Goal: Complete application form: Complete application form

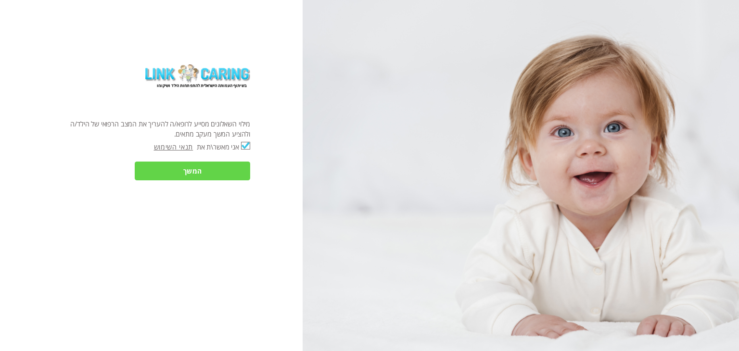
checkbox input "true"
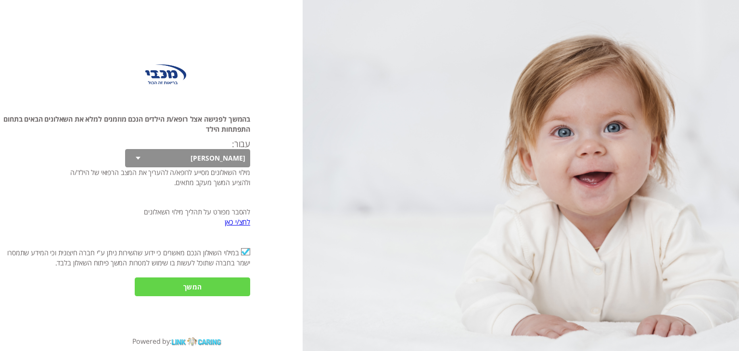
click at [197, 282] on input "המשך" at bounding box center [192, 287] width 115 height 19
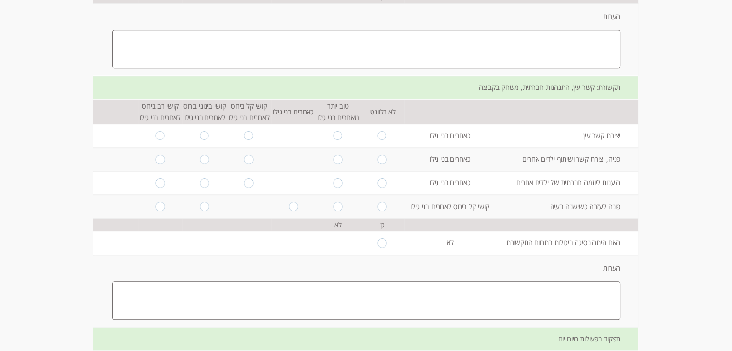
scroll to position [805, 0]
click at [200, 204] on input "radio" at bounding box center [204, 207] width 9 height 9
radio input "true"
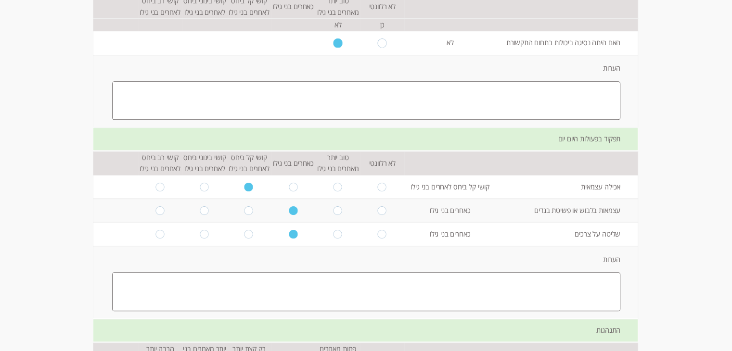
scroll to position [1006, 0]
click at [356, 83] on textarea at bounding box center [366, 100] width 508 height 38
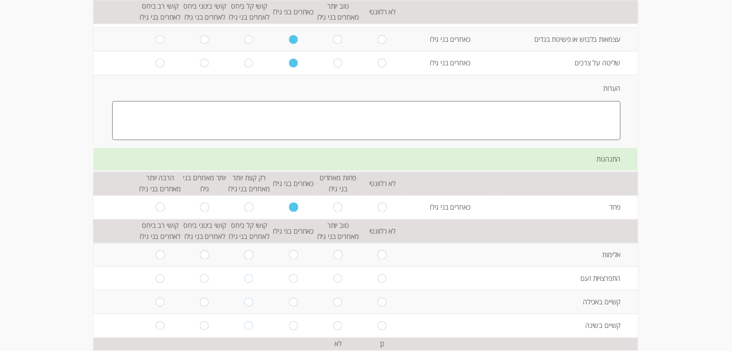
scroll to position [1178, 0]
type textarea "קושי בביטוי ורבלי בשעת מצוקה או אי הצלחה במשימה כלשהי"
click at [403, 112] on textarea at bounding box center [366, 120] width 508 height 38
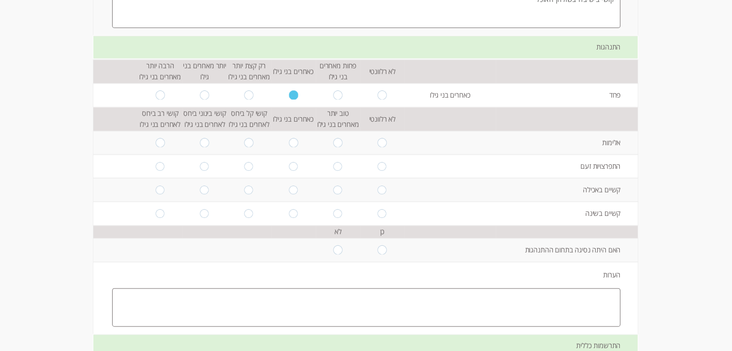
scroll to position [1289, 0]
type textarea "קושי בישיבה בשולחן האוכל"
click at [244, 138] on input "radio" at bounding box center [248, 142] width 9 height 9
radio input "true"
click at [289, 162] on input "radio" at bounding box center [293, 166] width 9 height 9
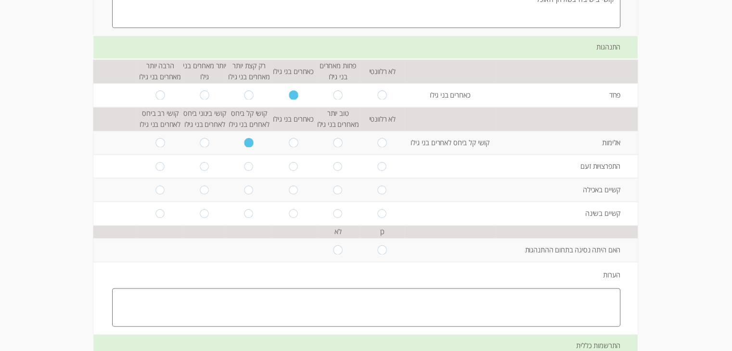
radio input "true"
click at [289, 185] on input "radio" at bounding box center [293, 189] width 9 height 9
radio input "true"
click at [289, 209] on input "radio" at bounding box center [293, 213] width 9 height 9
radio input "true"
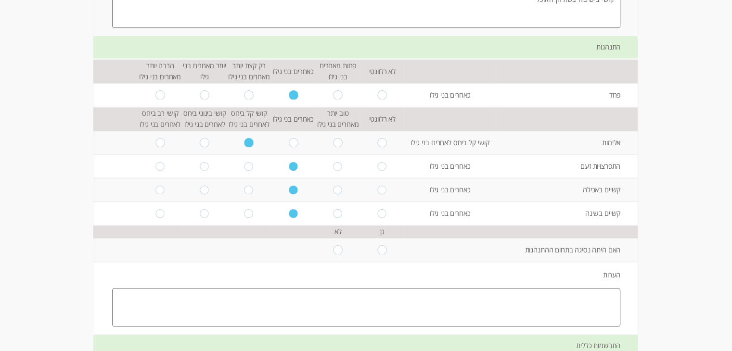
click at [333, 209] on input "radio" at bounding box center [337, 213] width 9 height 9
radio input "true"
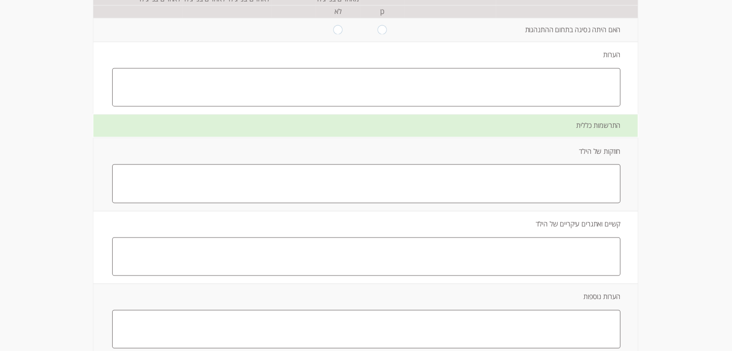
scroll to position [1514, 0]
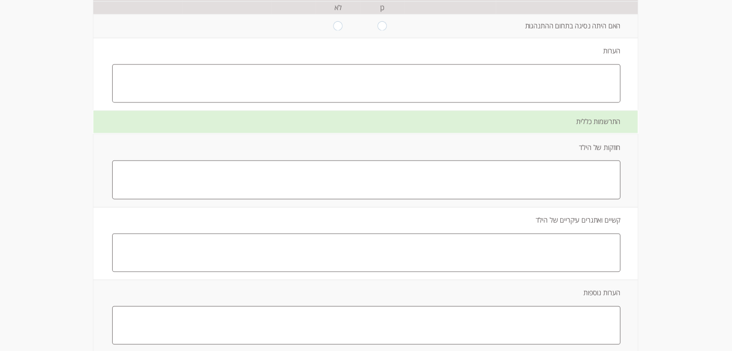
click at [463, 171] on textarea at bounding box center [366, 179] width 508 height 38
type textarea "ב"
click at [536, 234] on textarea at bounding box center [366, 252] width 508 height 38
click at [572, 165] on textarea at bounding box center [366, 179] width 508 height 38
click at [600, 162] on textarea "ילד עם [PERSON_NAME] גדול לעצמאות , בעל דמיון מפותח" at bounding box center [366, 179] width 508 height 38
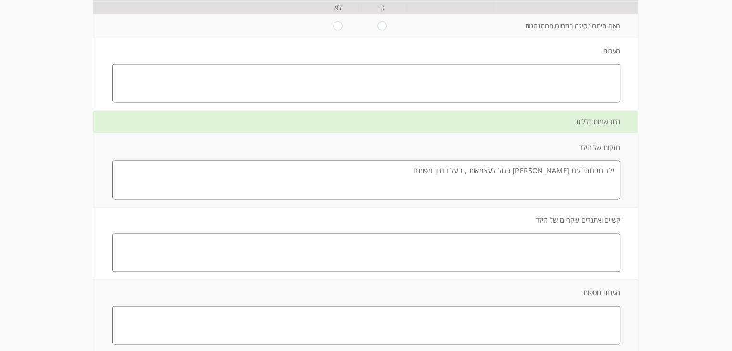
click at [508, 163] on textarea "ילד חברותי עם [PERSON_NAME] גדול לעצמאות , בעל דמיון מפותח" at bounding box center [366, 179] width 508 height 38
type textarea "ילד חברותי עם [PERSON_NAME] גדול לעצמאות ובעל דמיון מפותח"
click at [544, 237] on textarea at bounding box center [366, 252] width 508 height 38
click at [594, 237] on textarea "תזזיתי , קושי בקבלת מרות," at bounding box center [366, 252] width 508 height 38
click at [556, 237] on textarea "קושי בקבלת מרות," at bounding box center [366, 252] width 508 height 38
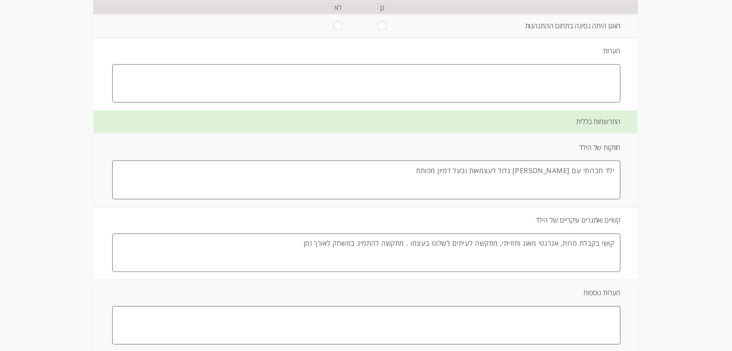
click at [357, 237] on textarea "קושי בקבלת מרות, אנרגטי מאוג ותזזיתי, מתקשה לעיתים לשלוט בעצמו . מתקשה להתמיג ב…" at bounding box center [366, 252] width 508 height 38
click at [332, 236] on textarea "קושי בקבלת מרות, אנרגטי מאוג ותזזיתי, מתקשה לעיתים לשלוט בעצמו . מתקשה להתמיד ב…" at bounding box center [366, 252] width 508 height 38
click at [279, 241] on textarea "קושי בקבלת מרות, אנרגטי מאוג ותזזיתי, מתקשה לעיתים לשלוט בעצמו . מתקשה להתמיד ב…" at bounding box center [366, 252] width 508 height 38
click at [475, 306] on textarea at bounding box center [366, 325] width 508 height 38
click at [280, 237] on textarea "קושי בקבלת מרות, אנרגטי מאוג ותזזיתי, מתקשה לעיתים לשלוט בעצמו . מתקשה להתמיד ב…" at bounding box center [366, 252] width 508 height 38
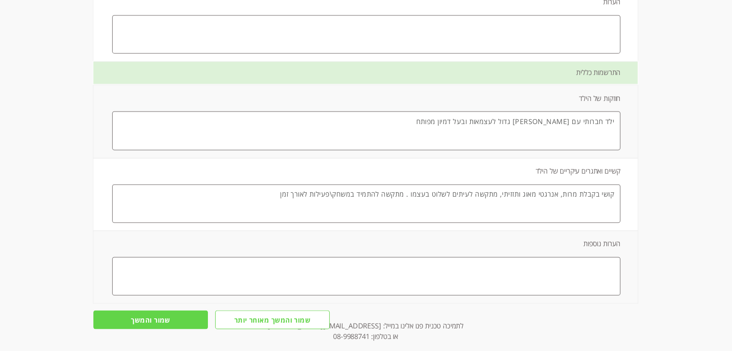
scroll to position [1591, 0]
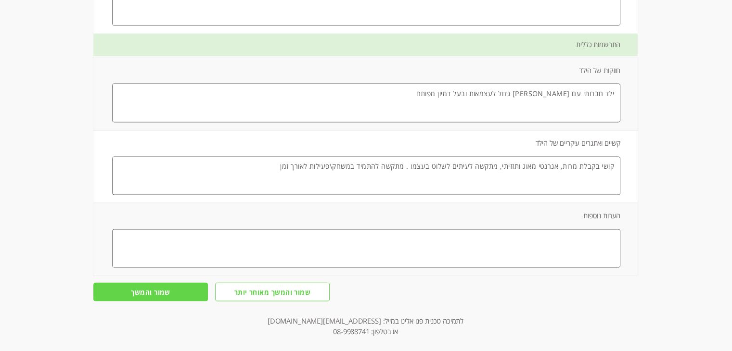
click at [561, 160] on textarea "קושי בקבלת מרות, אנרגטי מאוג ותזזיתי, מתקשה לעיתים לשלוט בעצמו . מתקשה להתמיד ב…" at bounding box center [366, 175] width 508 height 38
click at [558, 161] on textarea "קושי בקבלת מרות- התעלמות , אנרגטי מאוג ותזזיתי, מתקשה לעיתים לשלוט בעצמו . מתקש…" at bounding box center [366, 175] width 508 height 38
click at [531, 159] on textarea "קושי בקבלת מרות,התעלמות , אנרגטי מאוג ותזזיתי, מתקשה לעיתים לשלוט בעצמו . מתקשה…" at bounding box center [366, 175] width 508 height 38
click at [558, 160] on textarea "קושי בקבלת מרות,התעלמות , אנרגטי מאוג ותזזיתי, מתקשה לעיתים לשלוט בעצמו . מתקשה…" at bounding box center [366, 175] width 508 height 38
click at [528, 160] on textarea "קושי בקבלת מרות, התעלמות , אנרגטי מאוג ותזזיתי, מתקשה לעיתים לשלוט בעצמו . מתקש…" at bounding box center [366, 175] width 508 height 38
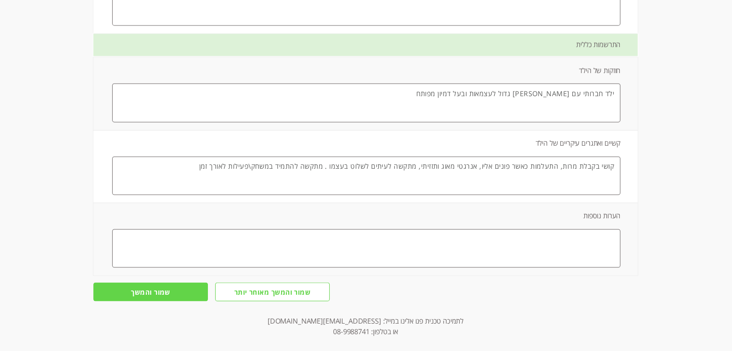
click at [200, 160] on textarea "קושי בקבלת מרות, התעלמות כאשר פונים אליו, אנרגטי מאוג ותזזיתי, מתקשה לעיתים לשל…" at bounding box center [366, 175] width 508 height 38
click at [201, 161] on textarea "קושי בקבלת מרות, התעלמות כאשר פונים אליו, אנרגטי מאוג ותזזיתי, מתקשה לעיתים לשל…" at bounding box center [366, 175] width 508 height 38
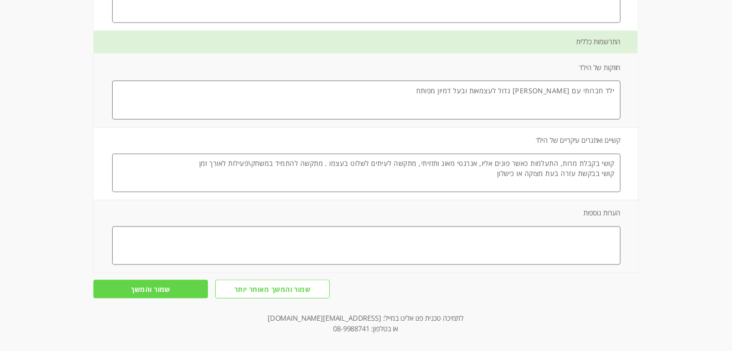
type textarea "קושי בקבלת מרות, התעלמות כאשר פונים אליו, אנרגטי מאוג ותזזיתי, מתקשה לעיתים לשל…"
click at [268, 281] on input "שמור והמשך מאוחר יותר" at bounding box center [272, 289] width 115 height 19
type input "אישור"
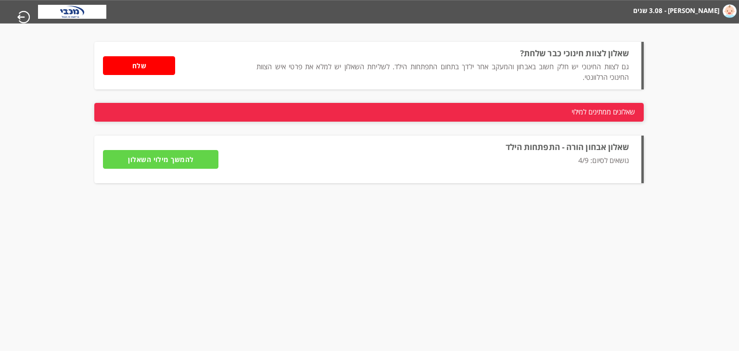
click at [148, 64] on input "שלח" at bounding box center [139, 65] width 72 height 19
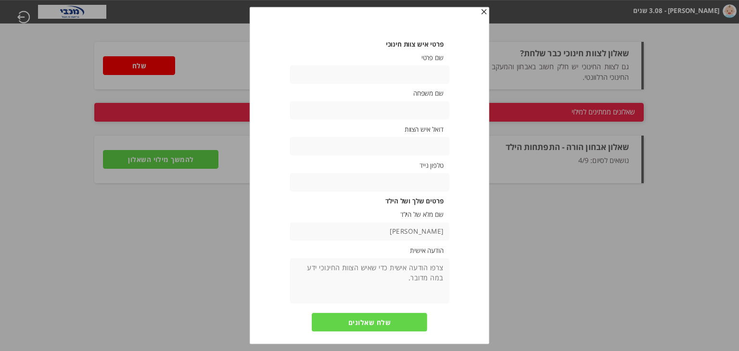
click at [417, 78] on input "text" at bounding box center [369, 74] width 159 height 19
type input "ר"
type input "עלמה"
click at [436, 118] on input "text" at bounding box center [369, 110] width 159 height 19
type input "[PERSON_NAME]"
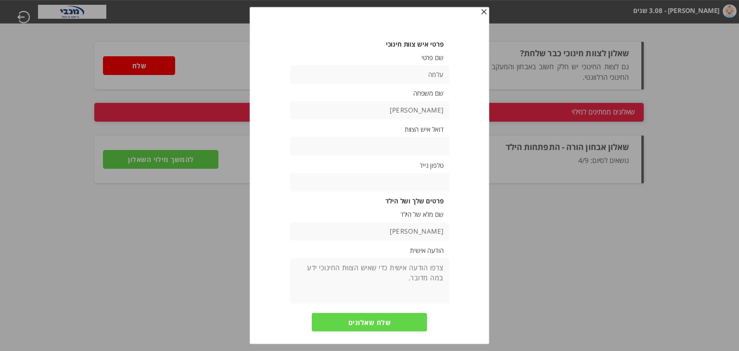
click at [418, 147] on input "text" at bounding box center [369, 146] width 159 height 19
click at [410, 181] on input "text" at bounding box center [369, 182] width 159 height 19
type input "0528871393"
click at [420, 233] on input "[PERSON_NAME]" at bounding box center [369, 231] width 159 height 19
type input "[PERSON_NAME]"
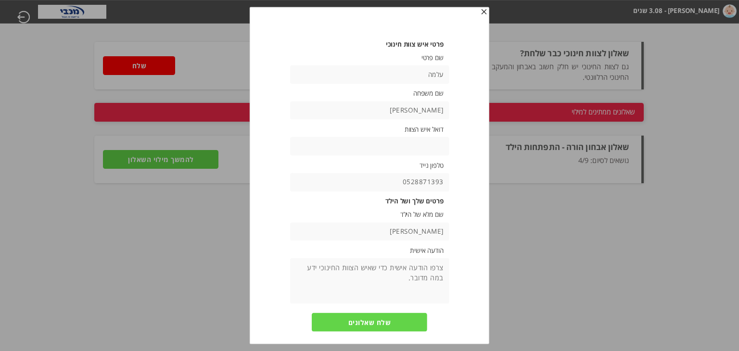
click at [405, 273] on textarea at bounding box center [369, 281] width 159 height 46
type textarea "הי רעות, מצורפים הטפסים שדיברנו עליהם לגבי [PERSON_NAME]. אודה לך אם תוכלי לענו…"
click at [363, 319] on input "שלח שאלונים" at bounding box center [369, 322] width 115 height 19
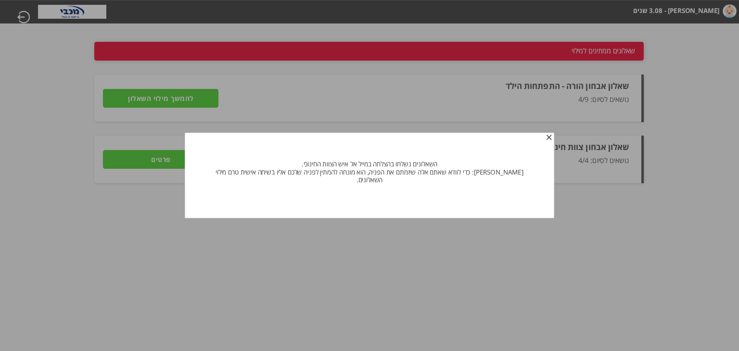
click at [545, 141] on span "button" at bounding box center [549, 138] width 8 height 8
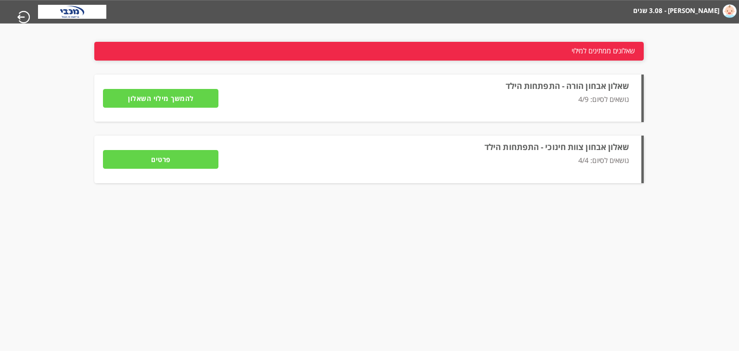
click at [198, 52] on div "שאלונים ממתינים למילוי" at bounding box center [368, 51] width 549 height 19
click at [193, 97] on input "להמשך מילוי השאלון" at bounding box center [160, 98] width 115 height 19
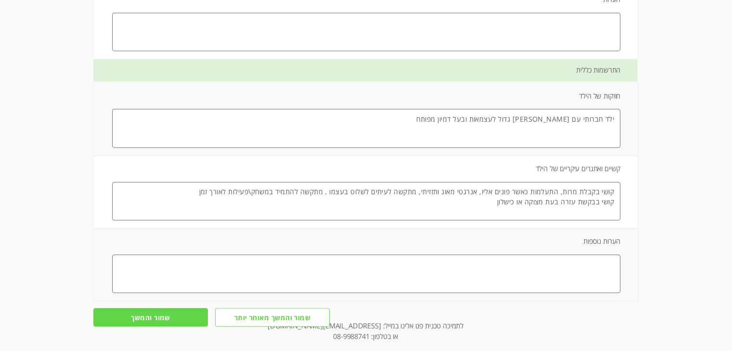
scroll to position [1593, 0]
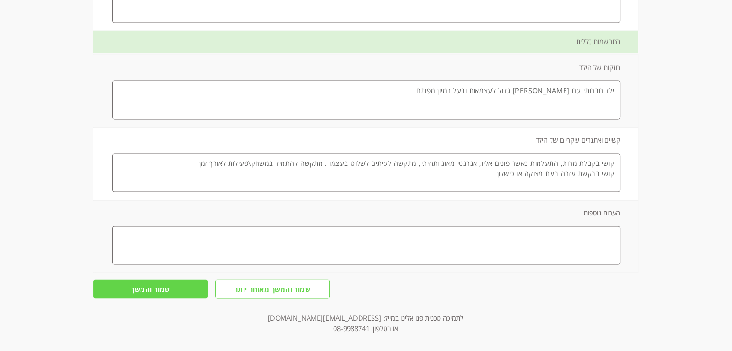
click at [160, 284] on input "שמור והמשך" at bounding box center [150, 289] width 115 height 19
click at [153, 283] on input "שמור והמשך" at bounding box center [150, 289] width 115 height 19
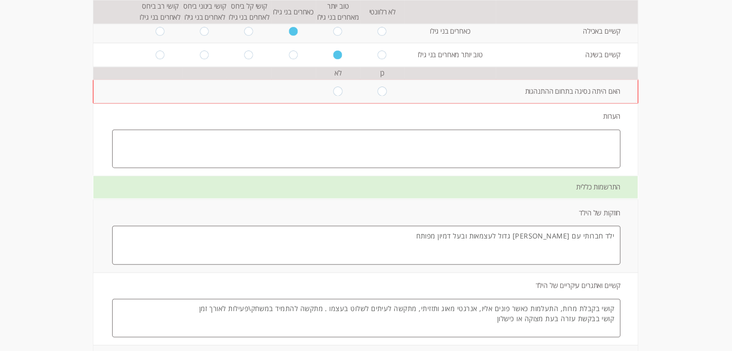
scroll to position [1447, 0]
click at [565, 146] on textarea at bounding box center [366, 149] width 508 height 38
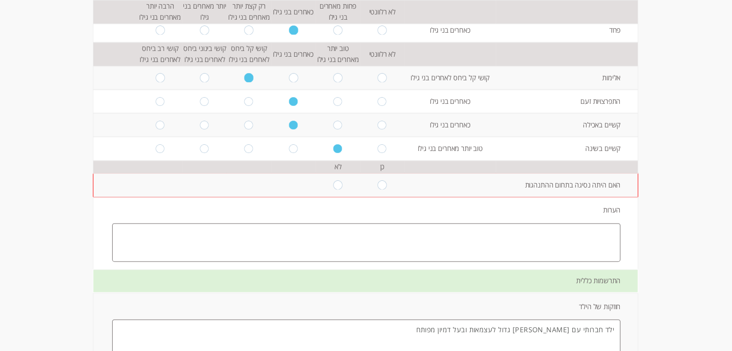
scroll to position [1329, 0]
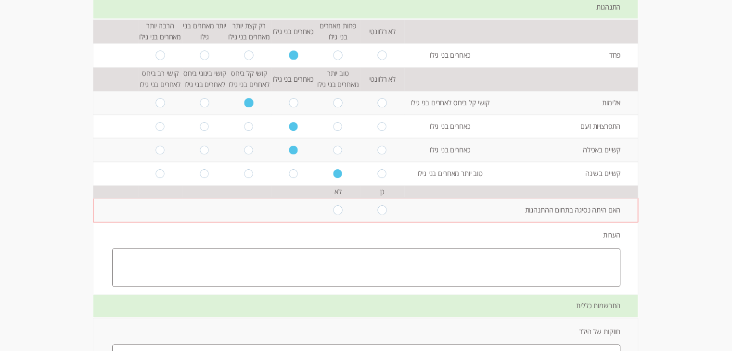
click at [333, 206] on input "radio" at bounding box center [337, 209] width 9 height 9
radio input "true"
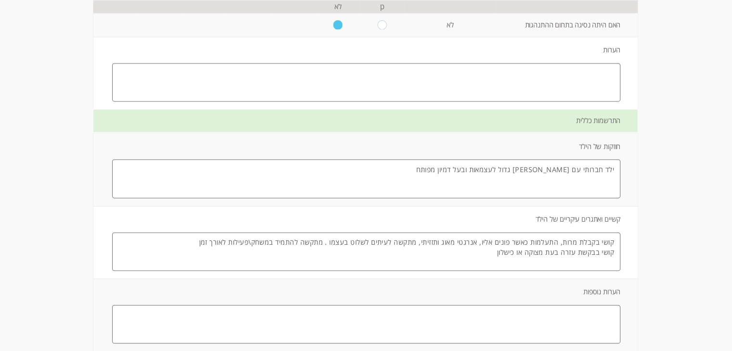
scroll to position [1593, 0]
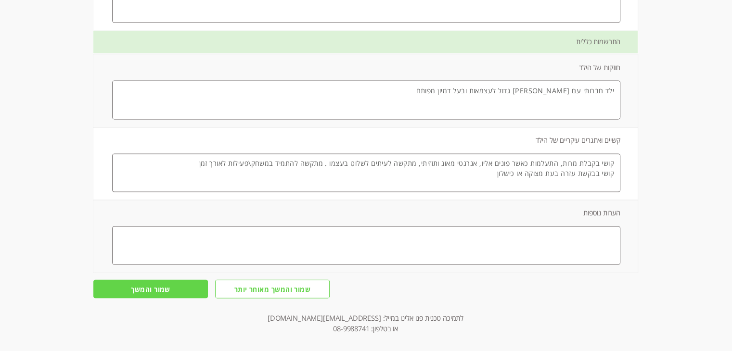
click at [167, 282] on input "שמור והמשך" at bounding box center [150, 289] width 115 height 19
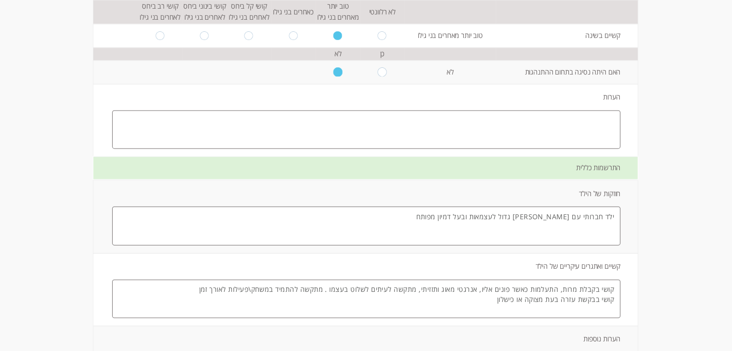
scroll to position [0, 0]
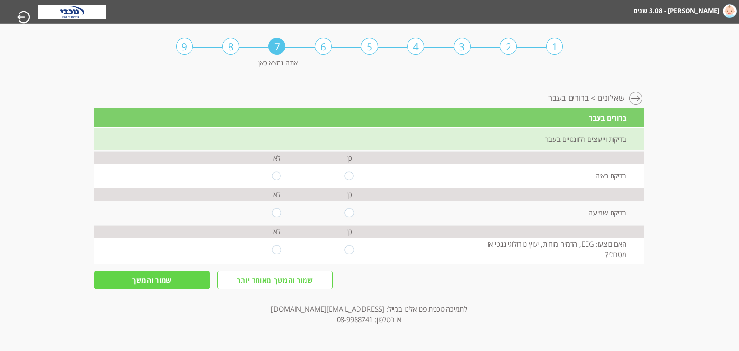
click at [350, 173] on input "radio" at bounding box center [349, 176] width 9 height 9
radio input "true"
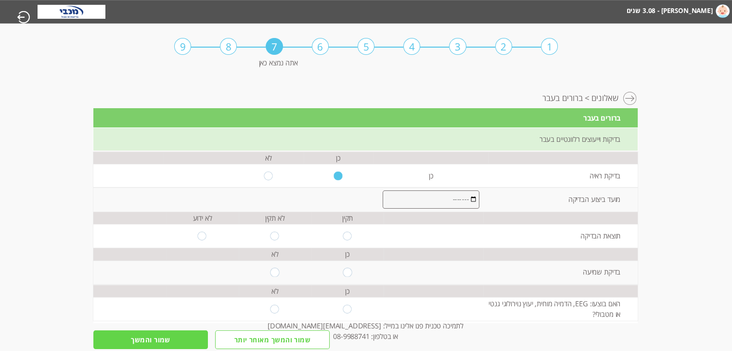
click at [387, 199] on input "month" at bounding box center [430, 200] width 97 height 19
type input "2025-03"
click at [385, 202] on input "2025-03" at bounding box center [430, 200] width 97 height 19
click at [340, 191] on td at bounding box center [339, 200] width 70 height 24
click at [343, 235] on input "radio" at bounding box center [347, 235] width 9 height 9
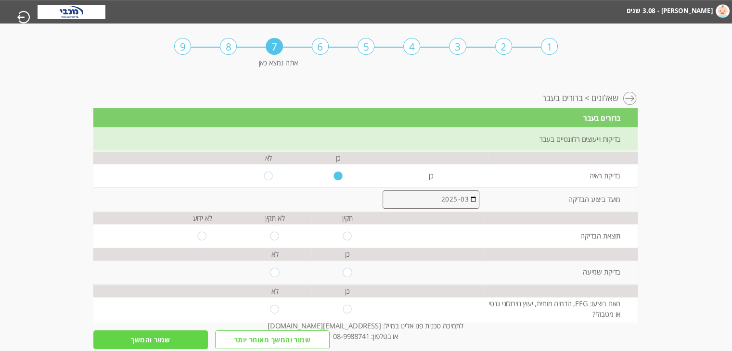
radio input "true"
click at [343, 271] on input "radio" at bounding box center [347, 272] width 9 height 9
radio input "true"
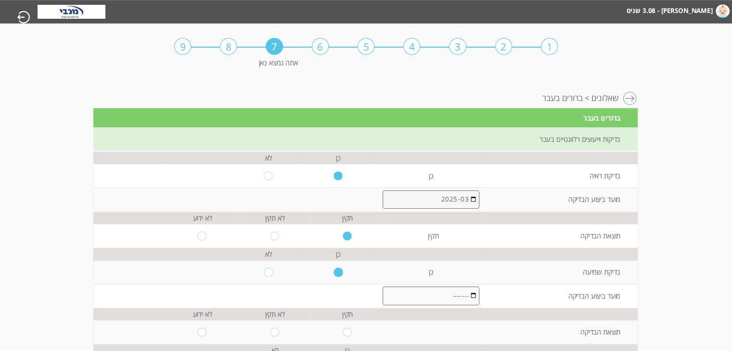
click at [392, 300] on input "month" at bounding box center [430, 296] width 97 height 19
click at [383, 293] on input "month" at bounding box center [430, 296] width 97 height 19
type input "2025-05"
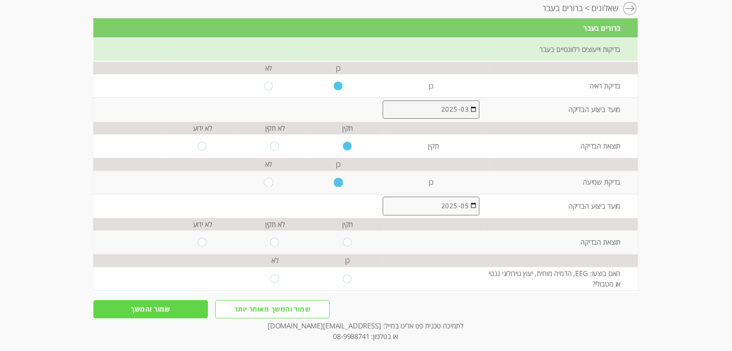
scroll to position [97, 0]
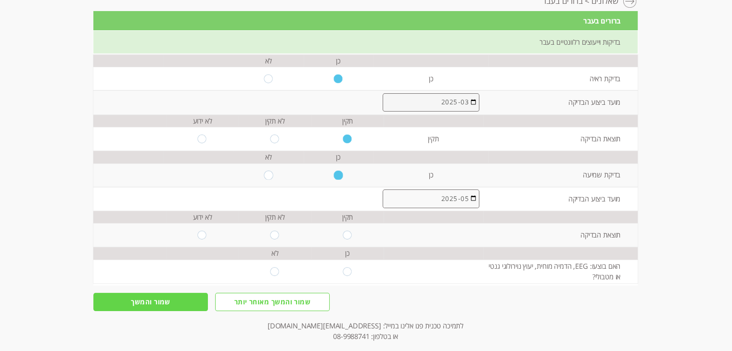
click at [343, 234] on input "radio" at bounding box center [347, 235] width 9 height 9
radio input "true"
click at [270, 272] on input "radio" at bounding box center [274, 271] width 9 height 9
radio input "true"
click at [124, 304] on input "שמור והמשך" at bounding box center [150, 302] width 115 height 19
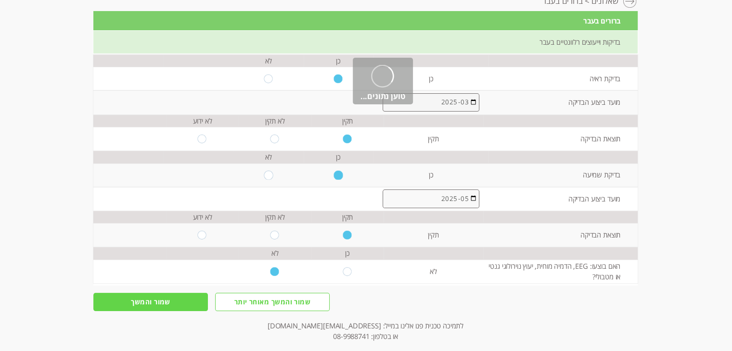
scroll to position [0, 0]
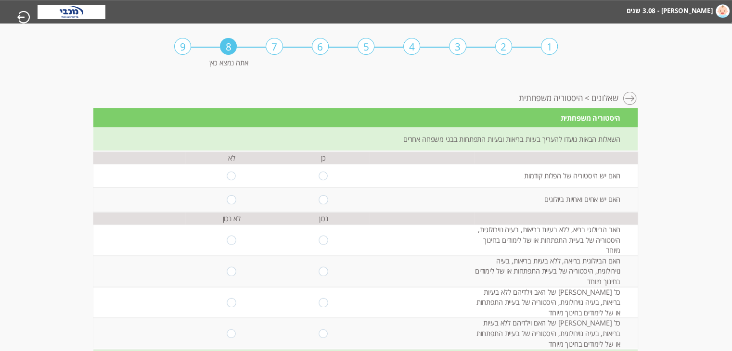
click at [227, 176] on input "radio" at bounding box center [231, 176] width 9 height 9
radio input "true"
click at [319, 203] on input "radio" at bounding box center [323, 199] width 9 height 9
radio input "true"
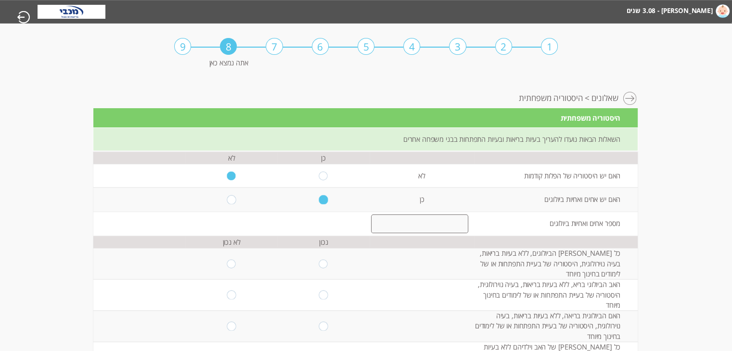
click at [381, 224] on input "number" at bounding box center [419, 224] width 97 height 19
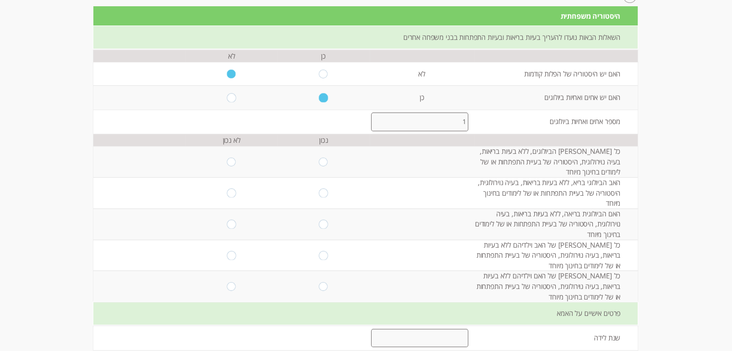
scroll to position [117, 0]
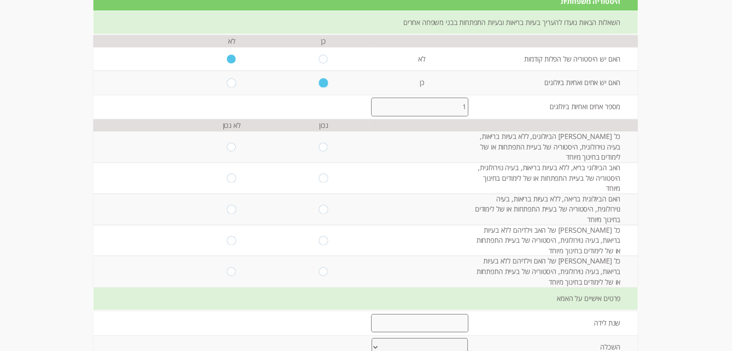
type input "1"
click at [319, 146] on input "radio" at bounding box center [323, 146] width 9 height 9
radio input "true"
click at [319, 177] on input "radio" at bounding box center [323, 178] width 9 height 9
radio input "true"
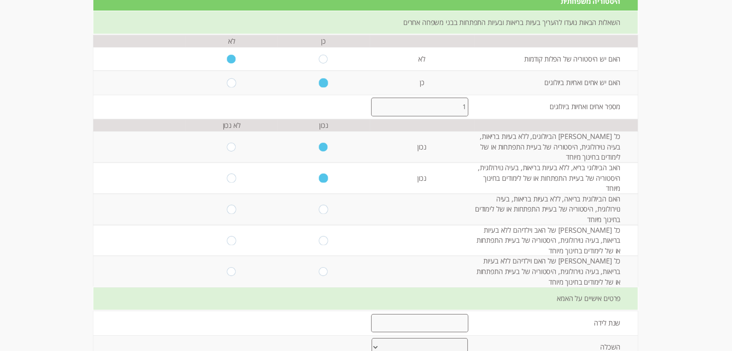
click at [319, 207] on input "radio" at bounding box center [323, 209] width 9 height 9
radio input "true"
click at [319, 239] on input "radio" at bounding box center [323, 240] width 9 height 9
radio input "true"
click at [319, 274] on input "radio" at bounding box center [323, 272] width 9 height 9
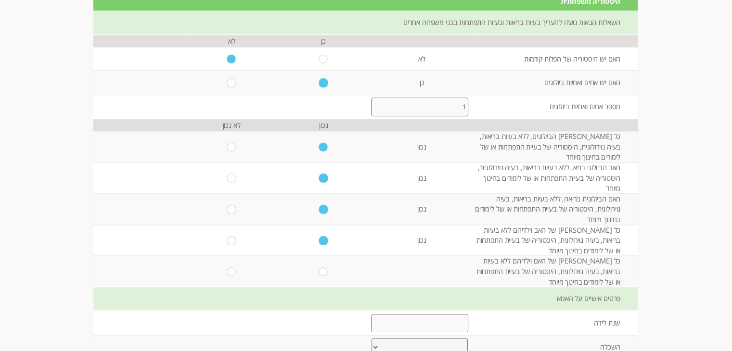
radio input "true"
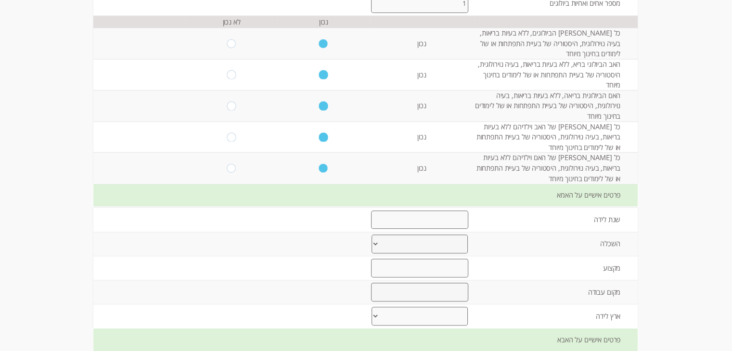
scroll to position [221, 0]
click at [386, 218] on input "number" at bounding box center [419, 219] width 97 height 19
type input "1986"
click at [398, 241] on select "יסודי עד 8 שנות לימוד תיכוני עד 12 שנות לימוד על תיכוני מסלול מקצועי אקדמי- תוא…" at bounding box center [419, 243] width 96 height 19
select select "3"
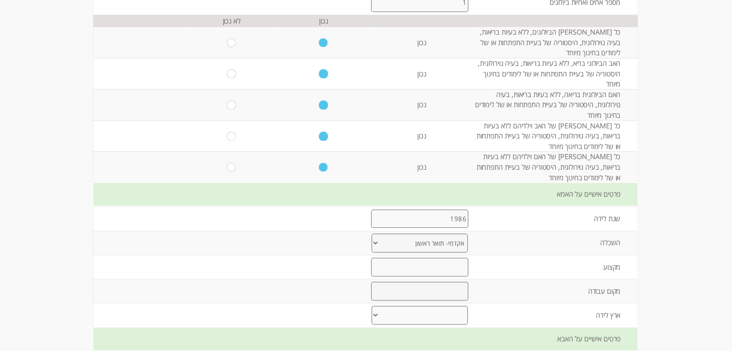
click at [371, 234] on select "יסודי עד 8 שנות לימוד תיכוני עד 12 שנות לימוד על תיכוני מסלול מקצועי אקדמי- תוא…" at bounding box center [419, 243] width 96 height 19
click at [437, 266] on input "text" at bounding box center [419, 267] width 97 height 19
type input "[PERSON_NAME]"
click at [446, 296] on input "text" at bounding box center [419, 291] width 97 height 19
type input "מ"
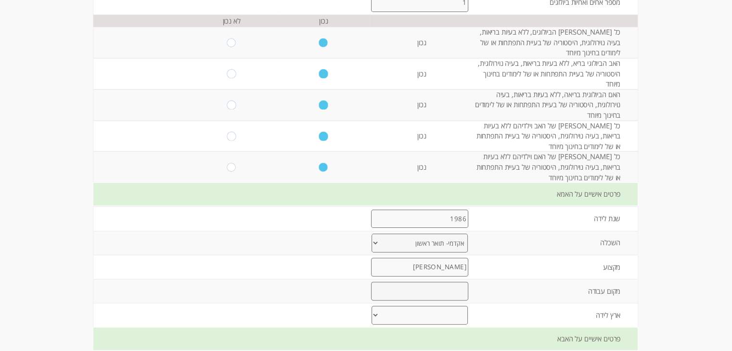
type input "ש"
type input "מרכז רפואי צפון"
click at [435, 319] on select "[PERSON_NAME] ברית המועצות לשעבר אתיופיה צפון אמריקה [GEOGRAPHIC_DATA] אפריקה א…" at bounding box center [419, 315] width 96 height 19
select select "0"
click at [371, 306] on select "[PERSON_NAME] ברית המועצות לשעבר אתיופיה צפון אמריקה [GEOGRAPHIC_DATA] אפריקה א…" at bounding box center [419, 315] width 96 height 19
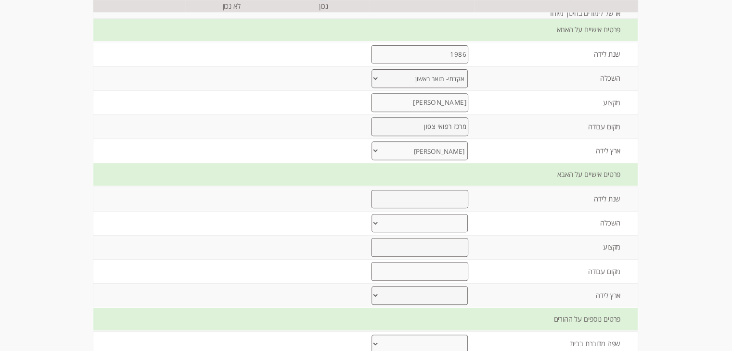
scroll to position [387, 0]
click at [429, 197] on input "number" at bounding box center [419, 198] width 97 height 19
drag, startPoint x: 459, startPoint y: 195, endPoint x: 463, endPoint y: 194, distance: 4.8
click at [463, 194] on input "1983" at bounding box center [419, 198] width 97 height 19
type input "1984"
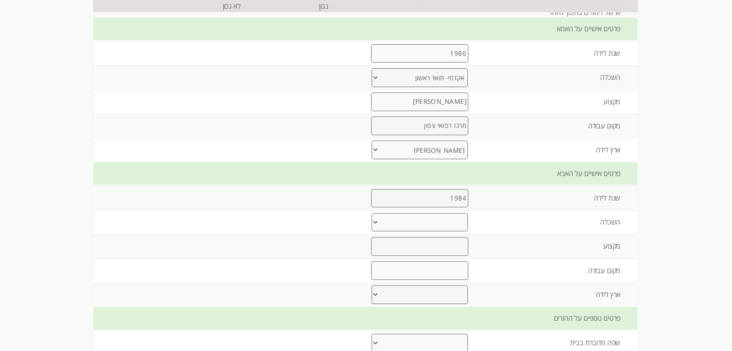
click at [421, 221] on select "יסודי עד 8 שנות לימוד תיכוני עד 12 שנות לימוד על תיכוני מסלול מקצועי אקדמי- תוא…" at bounding box center [419, 222] width 96 height 19
select select "3"
click at [371, 213] on select "יסודי עד 8 שנות לימוד תיכוני עד 12 שנות לימוד על תיכוני מסלול מקצועי אקדמי- תוא…" at bounding box center [419, 222] width 96 height 19
click at [421, 251] on input "text" at bounding box center [419, 246] width 97 height 19
type input "מהנדס"
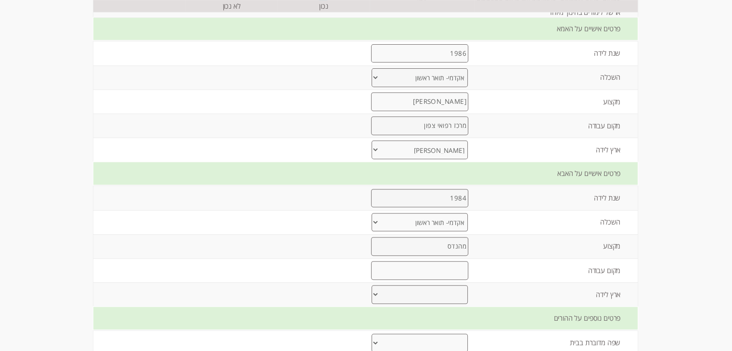
click at [429, 275] on input "text" at bounding box center [419, 270] width 97 height 19
type input "KLA"
click at [440, 297] on select "[PERSON_NAME] ברית המועצות לשעבר אתיופיה צפון אמריקה [GEOGRAPHIC_DATA] אפריקה א…" at bounding box center [419, 294] width 96 height 19
select select "0"
click at [371, 285] on select "[PERSON_NAME] ברית המועצות לשעבר אתיופיה צפון אמריקה [GEOGRAPHIC_DATA] אפריקה א…" at bounding box center [419, 294] width 96 height 19
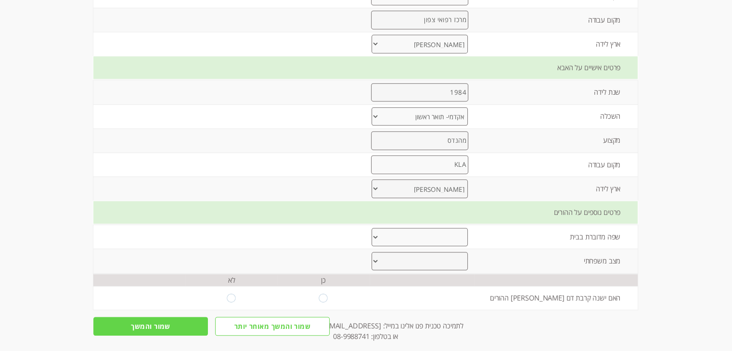
scroll to position [497, 0]
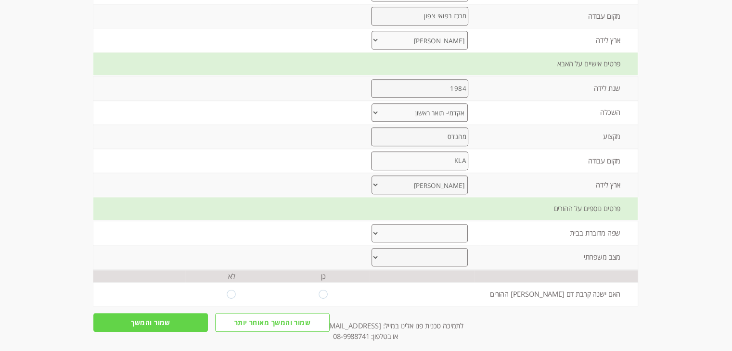
click at [402, 231] on select "עברית ערבית רוסית אמהרית אנגלית אחר" at bounding box center [419, 233] width 96 height 19
select select "0"
click at [371, 224] on select "עברית ערבית רוסית אמהרית אנגלית אחר" at bounding box center [419, 233] width 96 height 19
click at [400, 255] on select "נשואים גרושים אחר" at bounding box center [419, 257] width 96 height 19
select select "0"
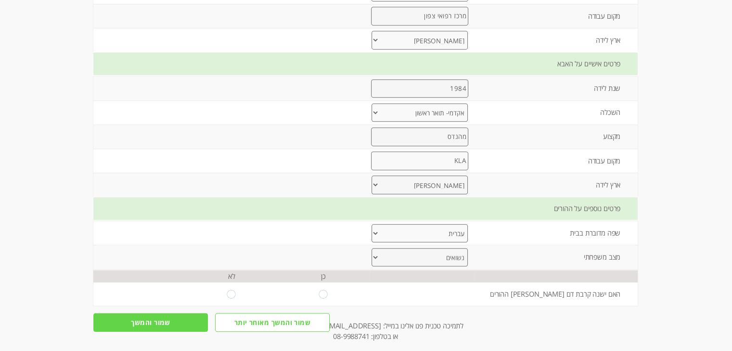
click at [371, 248] on select "נשואים גרושים אחר" at bounding box center [419, 257] width 96 height 19
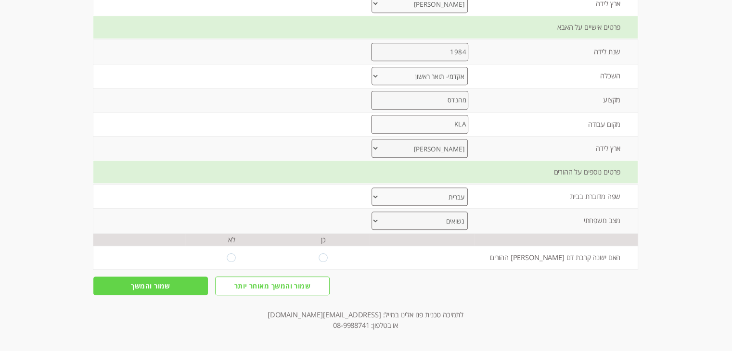
click at [227, 255] on input "radio" at bounding box center [231, 257] width 9 height 9
radio input "true"
click at [155, 283] on input "שמור והמשך" at bounding box center [150, 286] width 115 height 19
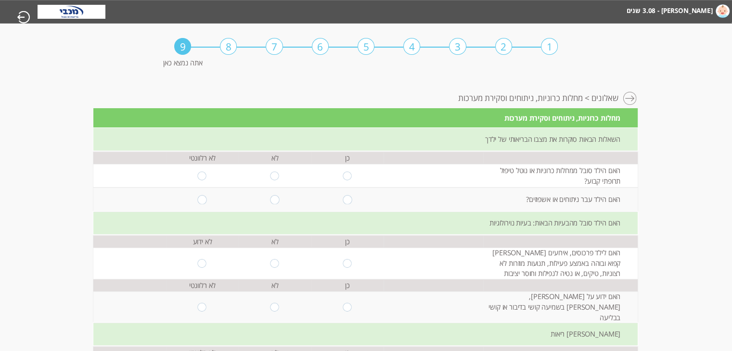
click at [270, 175] on input "radio" at bounding box center [274, 176] width 9 height 9
radio input "true"
click at [270, 199] on input "radio" at bounding box center [274, 199] width 9 height 9
radio input "true"
click at [270, 262] on input "radio" at bounding box center [274, 263] width 9 height 9
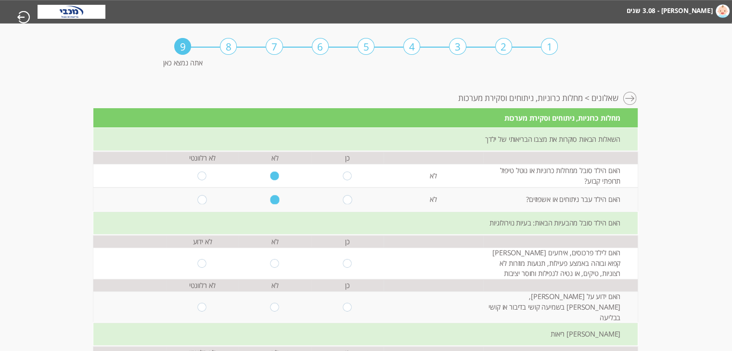
radio input "true"
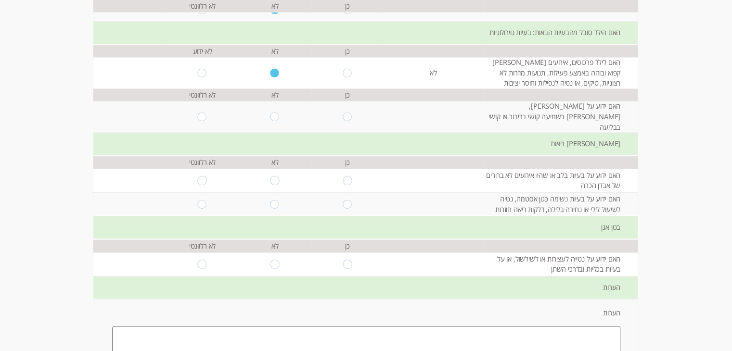
scroll to position [193, 0]
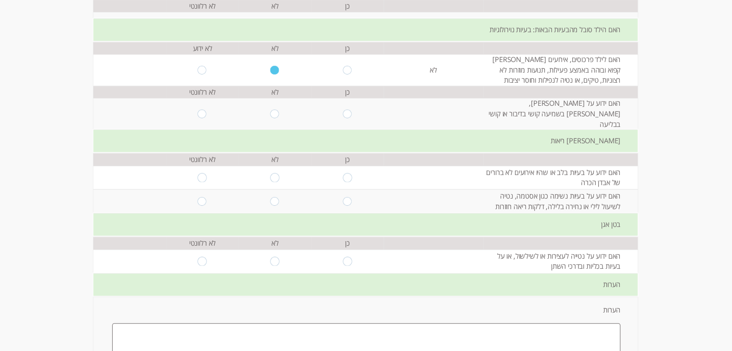
click at [270, 110] on input "radio" at bounding box center [274, 114] width 9 height 9
radio input "true"
click at [270, 173] on input "radio" at bounding box center [274, 177] width 9 height 9
radio input "true"
click at [270, 197] on input "radio" at bounding box center [274, 201] width 9 height 9
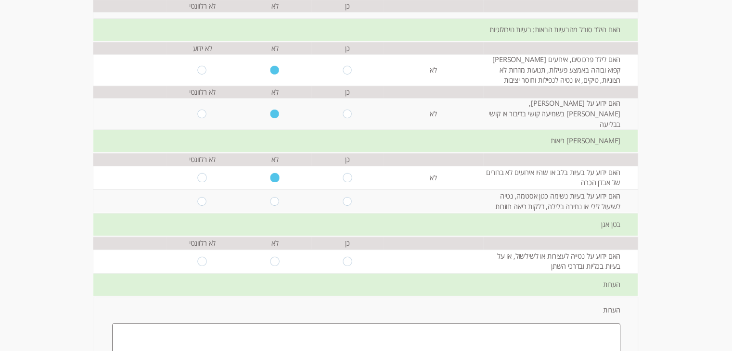
radio input "true"
click at [270, 257] on input "radio" at bounding box center [274, 261] width 9 height 9
radio input "true"
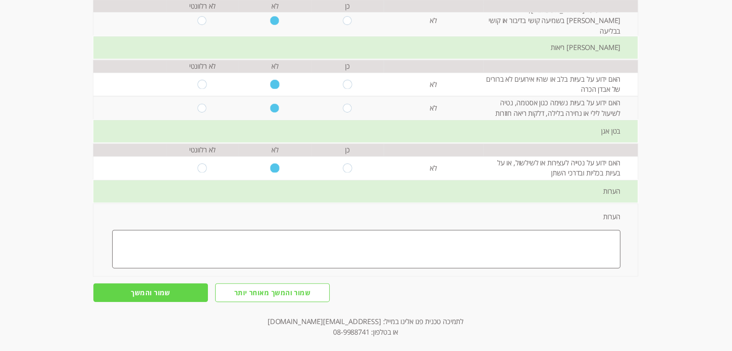
scroll to position [287, 0]
click at [151, 283] on input "שמור והמשך" at bounding box center [150, 292] width 115 height 19
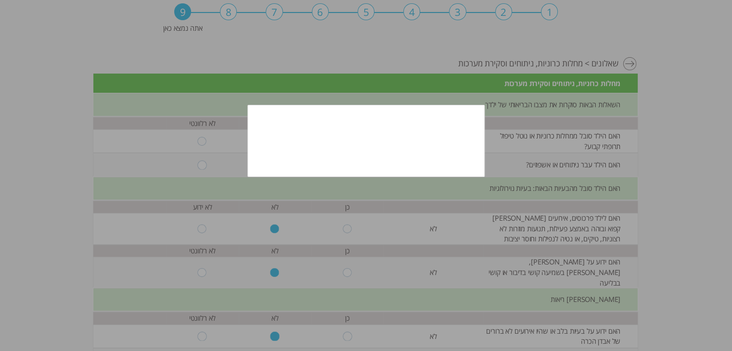
scroll to position [36, 0]
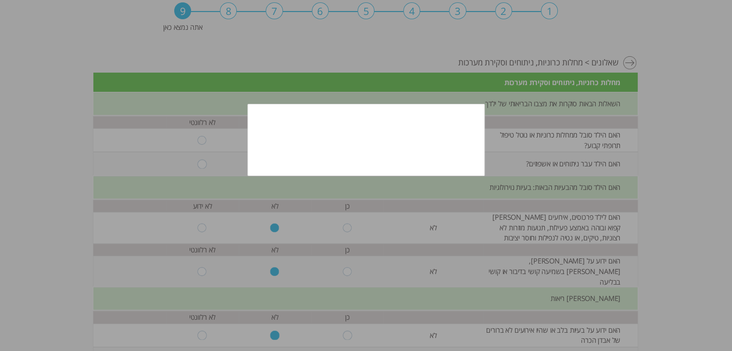
click at [220, 65] on div at bounding box center [366, 175] width 732 height 351
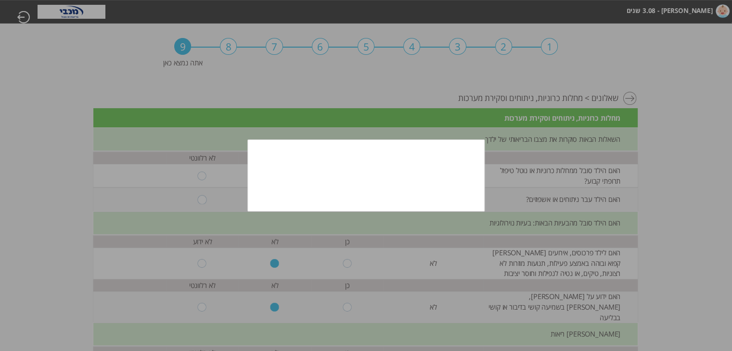
scroll to position [0, 0]
click at [215, 262] on div at bounding box center [366, 175] width 732 height 351
drag, startPoint x: 402, startPoint y: 212, endPoint x: 400, endPoint y: 203, distance: 9.8
drag, startPoint x: 400, startPoint y: 203, endPoint x: 585, endPoint y: 108, distance: 207.9
click at [585, 108] on div at bounding box center [366, 175] width 732 height 351
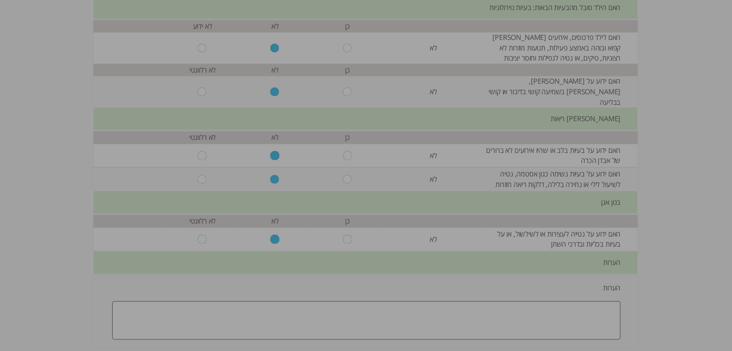
scroll to position [287, 0]
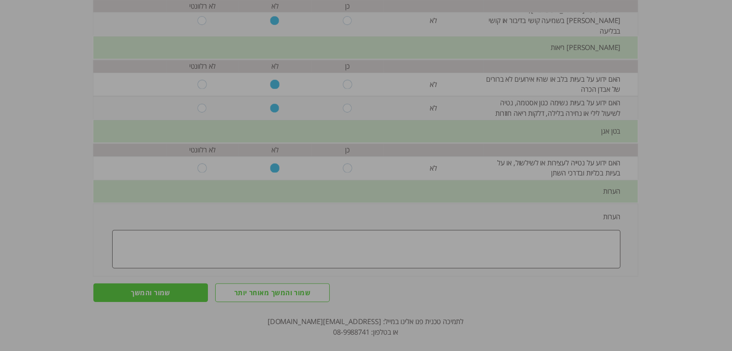
click at [167, 277] on div at bounding box center [366, 175] width 732 height 351
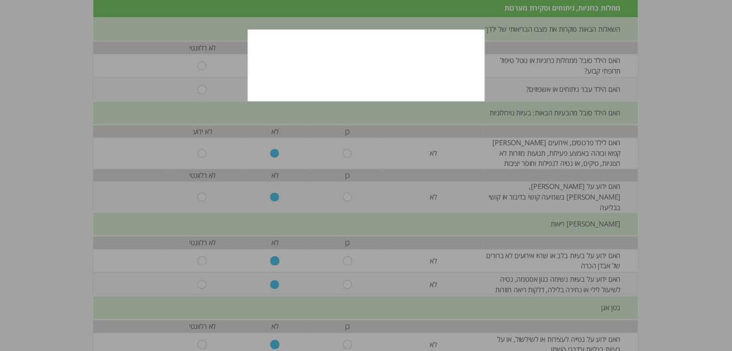
scroll to position [0, 0]
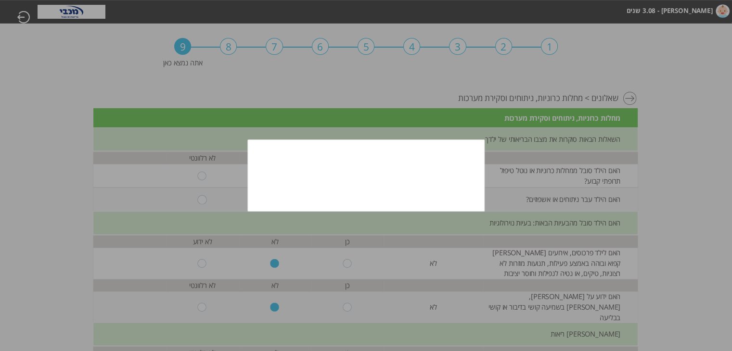
click at [230, 45] on div at bounding box center [366, 175] width 732 height 351
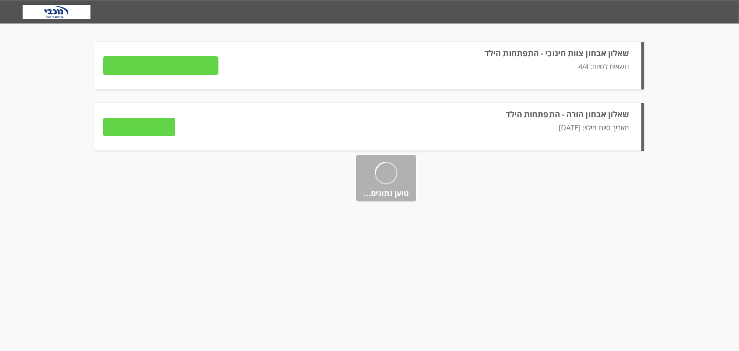
type input "פרטים"
type input "לצפייה בתשובות"
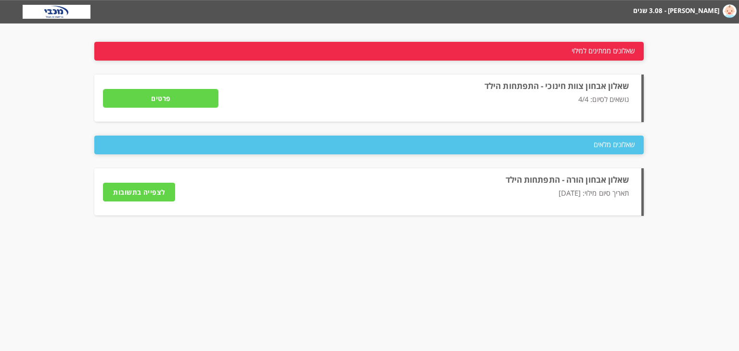
click at [187, 93] on input "פרטים" at bounding box center [160, 98] width 115 height 19
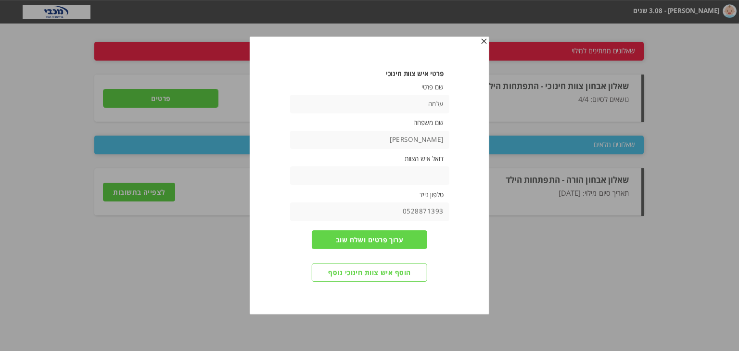
click at [483, 39] on span "button" at bounding box center [484, 42] width 8 height 8
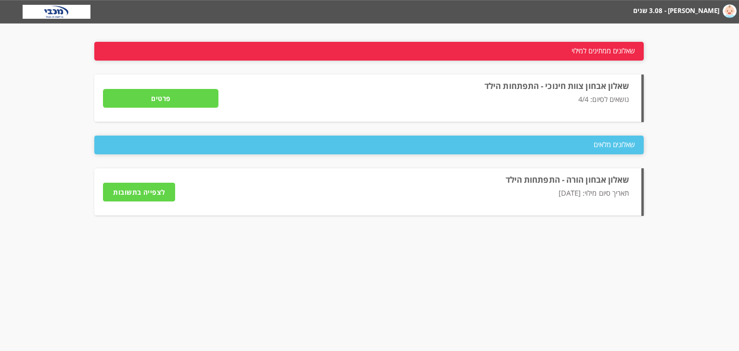
click at [129, 189] on input "לצפייה בתשובות" at bounding box center [139, 192] width 72 height 19
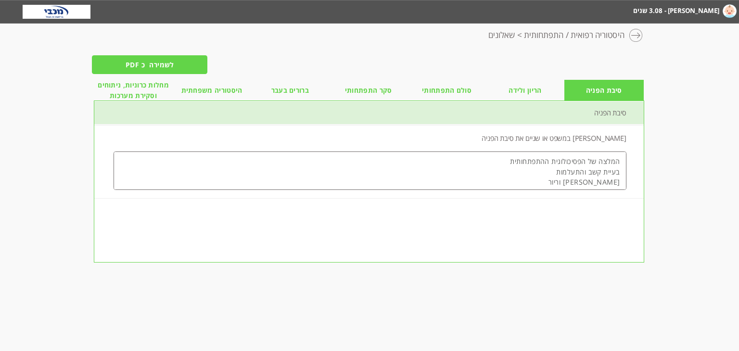
click at [140, 89] on span "מחלות כרוניות, ניתוחים וסקירת מערכות" at bounding box center [133, 90] width 78 height 21
